Goal: Transaction & Acquisition: Download file/media

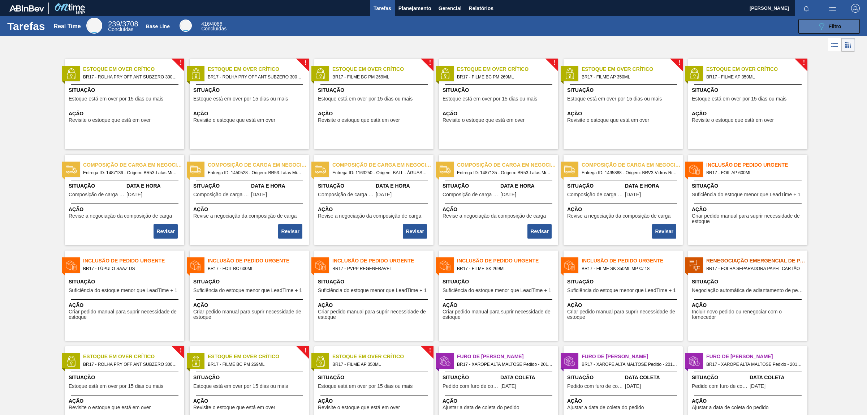
click at [693, 26] on span "Filtro" at bounding box center [835, 26] width 13 height 6
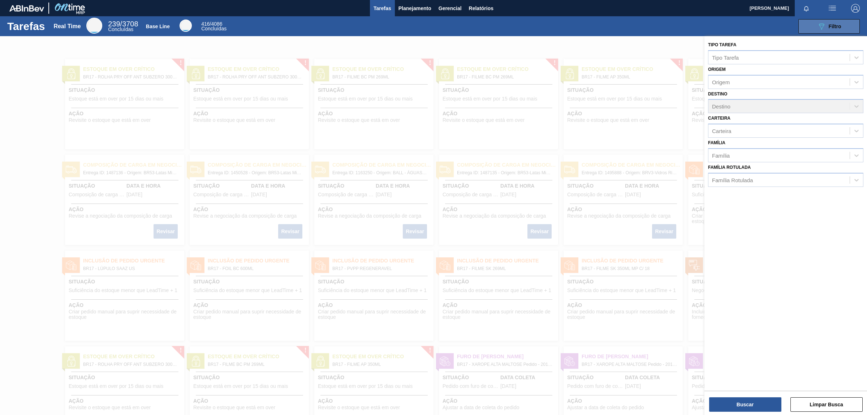
click at [693, 26] on span "Filtro" at bounding box center [835, 26] width 13 height 6
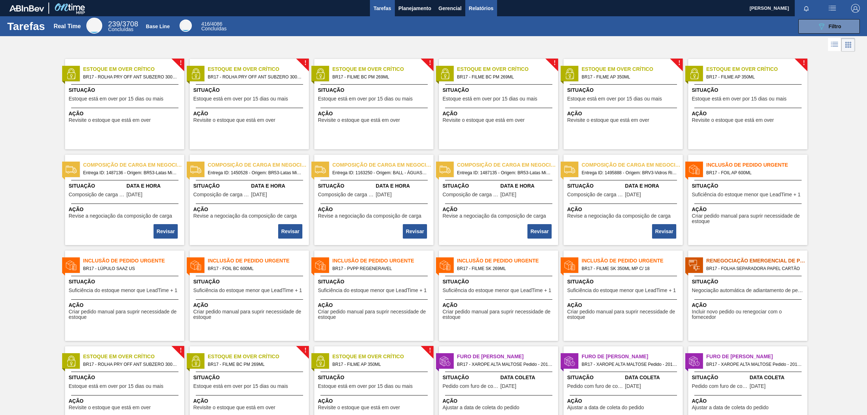
click at [465, 10] on button "Relatórios" at bounding box center [481, 8] width 32 height 16
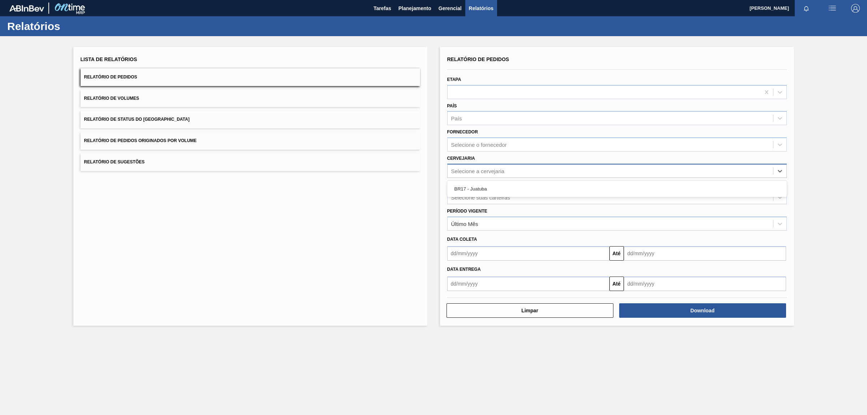
click at [493, 166] on div "Selecione a cervejaria" at bounding box center [610, 170] width 325 height 10
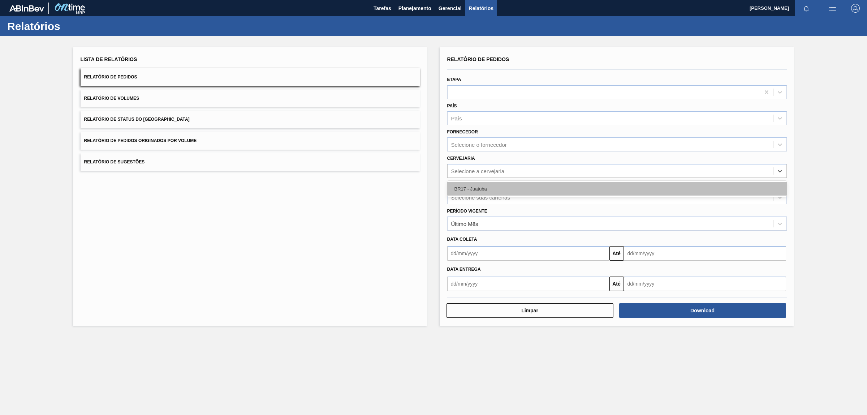
click at [476, 191] on div "BR17 - Juatuba" at bounding box center [617, 188] width 340 height 13
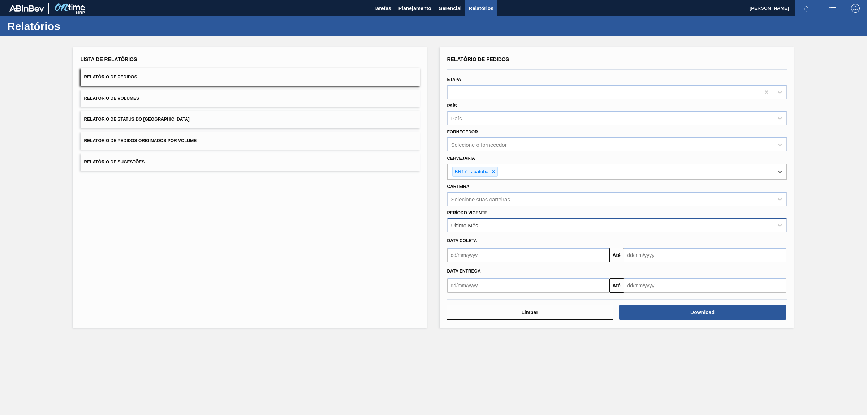
click at [467, 225] on div "Último Mês" at bounding box center [464, 225] width 27 height 6
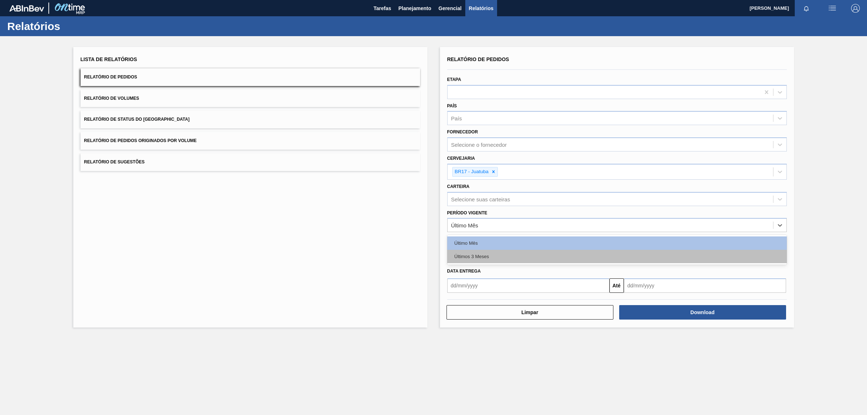
click at [483, 253] on div "Últimos 3 Meses" at bounding box center [617, 256] width 340 height 13
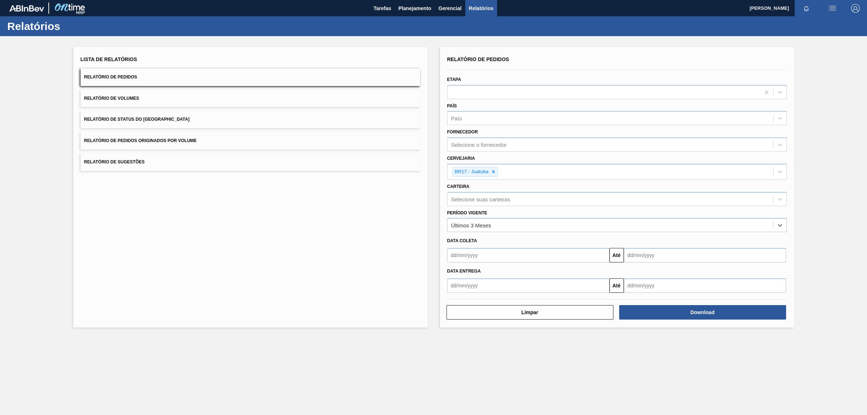
click at [474, 286] on input "text" at bounding box center [528, 285] width 162 height 14
click at [457, 302] on div "setembro 2025" at bounding box center [491, 302] width 87 height 6
click at [454, 303] on button "Previous Month" at bounding box center [453, 302] width 5 height 5
click at [515, 324] on div "1" at bounding box center [514, 326] width 10 height 10
type input "[DATE]"
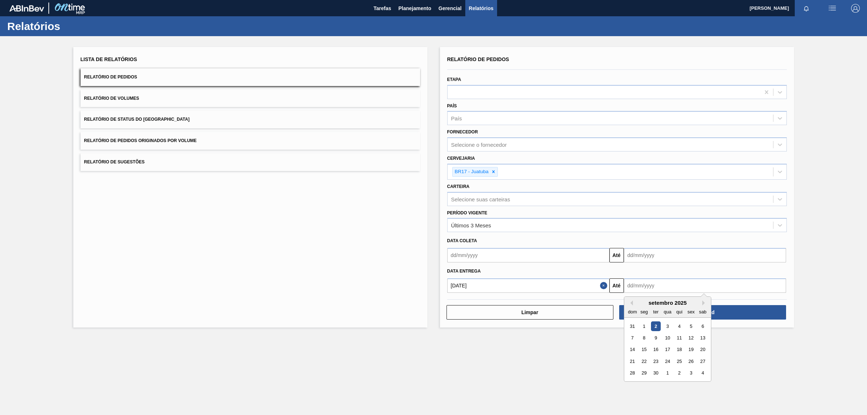
drag, startPoint x: 681, startPoint y: 288, endPoint x: 702, endPoint y: 287, distance: 20.6
click at [686, 287] on input "text" at bounding box center [705, 285] width 162 height 14
click at [693, 303] on button "Next Month" at bounding box center [704, 302] width 5 height 5
click at [693, 302] on button "Next Month" at bounding box center [704, 302] width 5 height 5
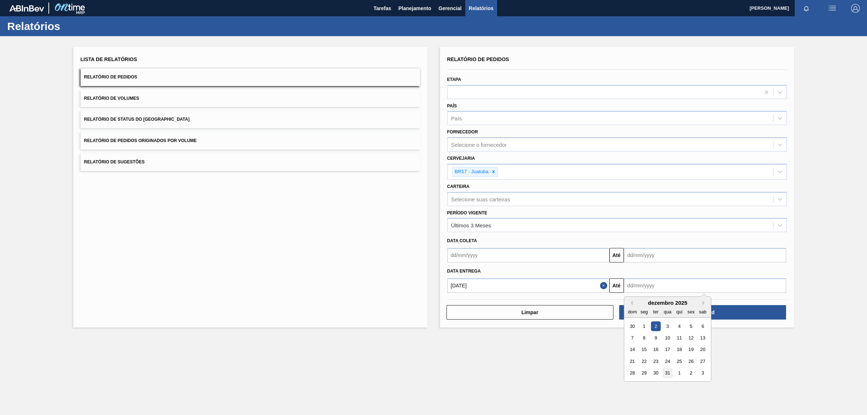
click at [669, 332] on div "31" at bounding box center [668, 373] width 10 height 10
type input "[DATE]"
click at [693, 315] on button "Download" at bounding box center [702, 312] width 167 height 14
